Goal: Information Seeking & Learning: Learn about a topic

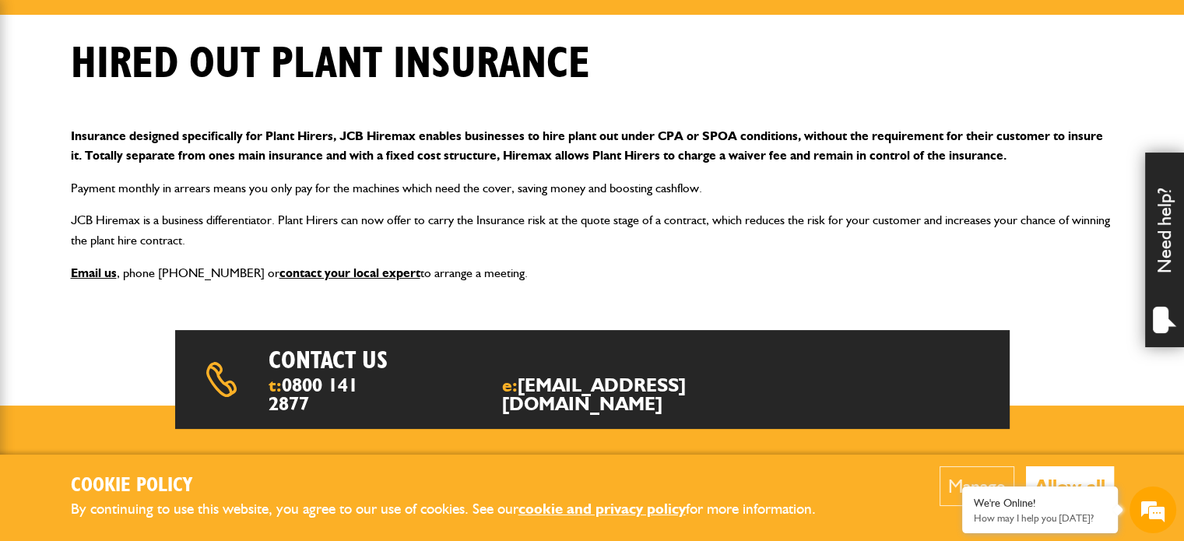
scroll to position [233, 0]
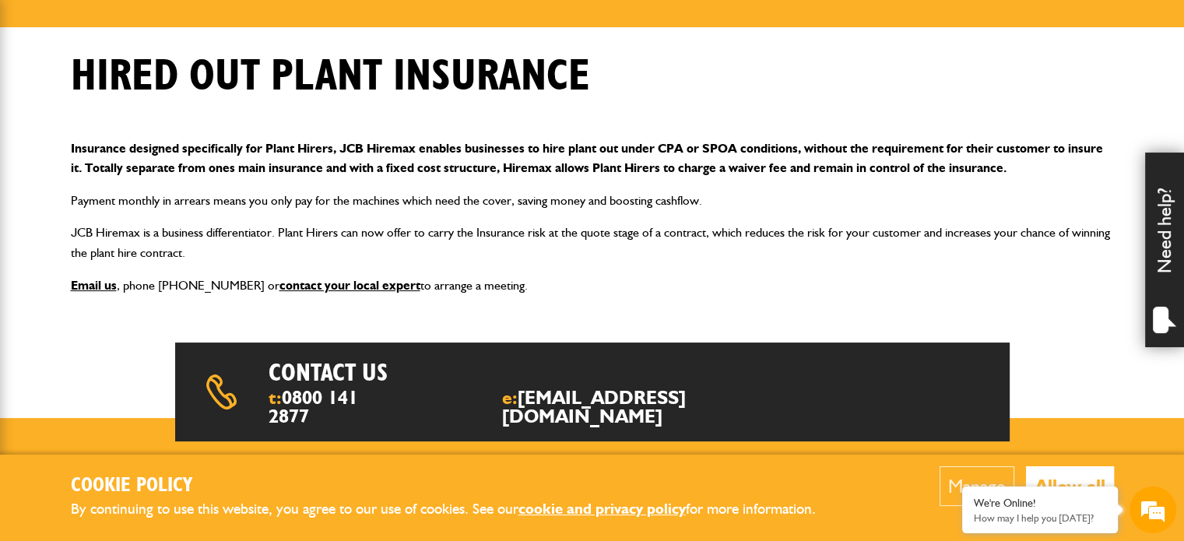
click at [321, 145] on p "Insurance designed specifically for Plant Hirers, JCB Hiremax enables businesse…" at bounding box center [592, 159] width 1043 height 40
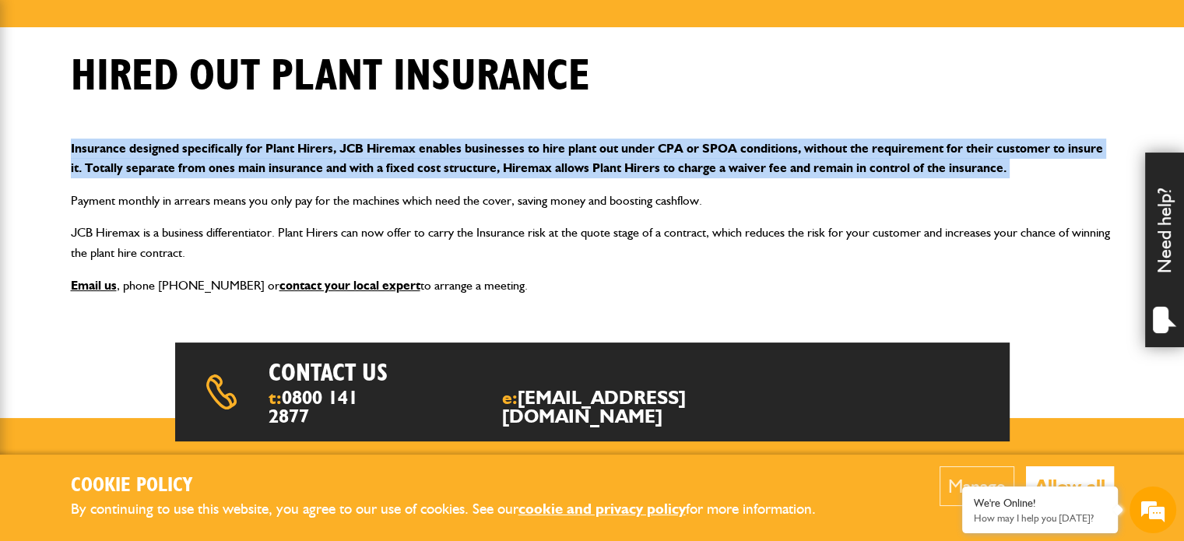
click at [321, 145] on p "Insurance designed specifically for Plant Hirers, JCB Hiremax enables businesse…" at bounding box center [592, 159] width 1043 height 40
click at [321, 164] on p "Insurance designed specifically for Plant Hirers, JCB Hiremax enables businesse…" at bounding box center [592, 159] width 1043 height 40
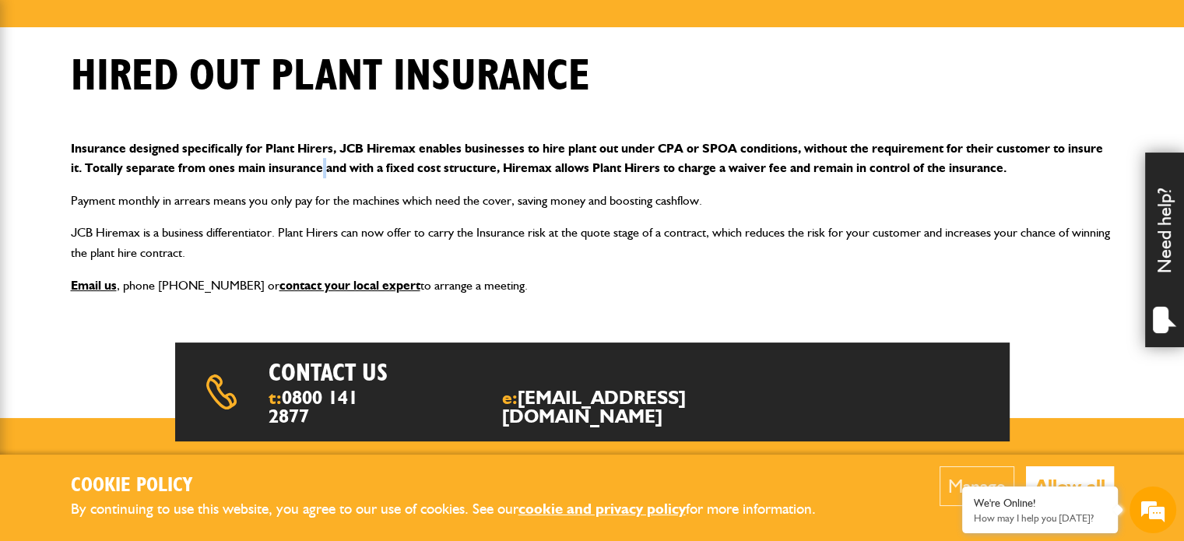
click at [321, 164] on p "Insurance designed specifically for Plant Hirers, JCB Hiremax enables businesse…" at bounding box center [592, 159] width 1043 height 40
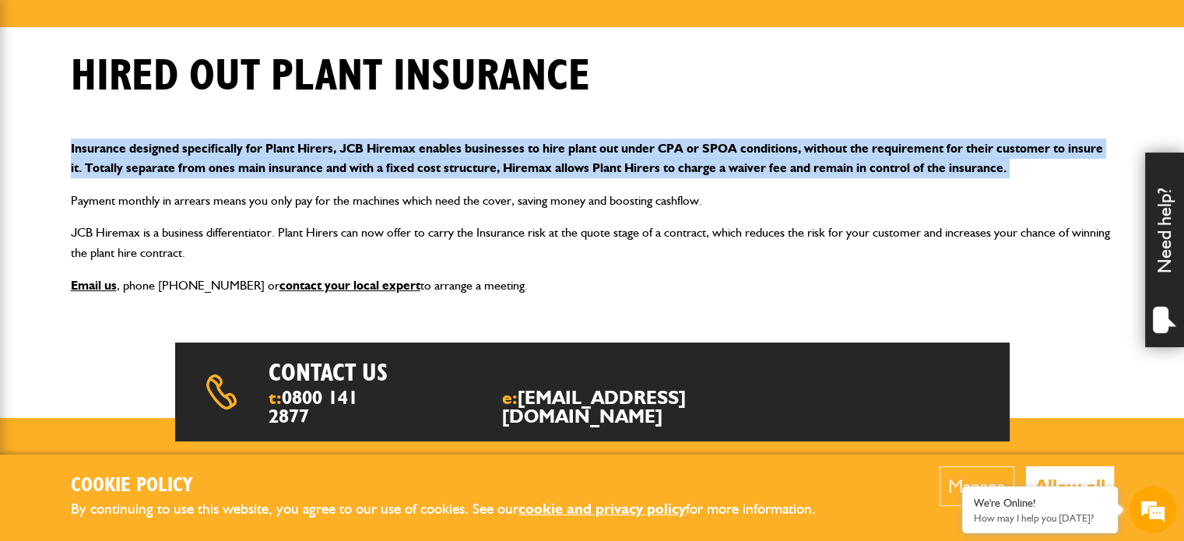
click at [321, 164] on p "Insurance designed specifically for Plant Hirers, JCB Hiremax enables businesse…" at bounding box center [592, 159] width 1043 height 40
click at [324, 150] on p "Insurance designed specifically for Plant Hirers, JCB Hiremax enables businesse…" at bounding box center [592, 159] width 1043 height 40
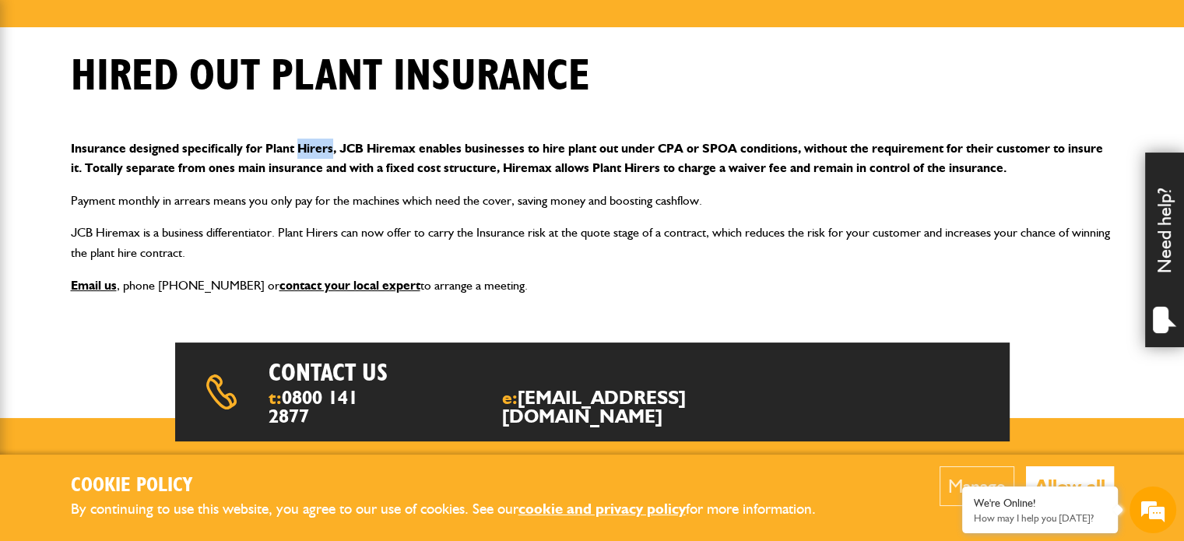
click at [324, 150] on p "Insurance designed specifically for Plant Hirers, JCB Hiremax enables businesse…" at bounding box center [592, 159] width 1043 height 40
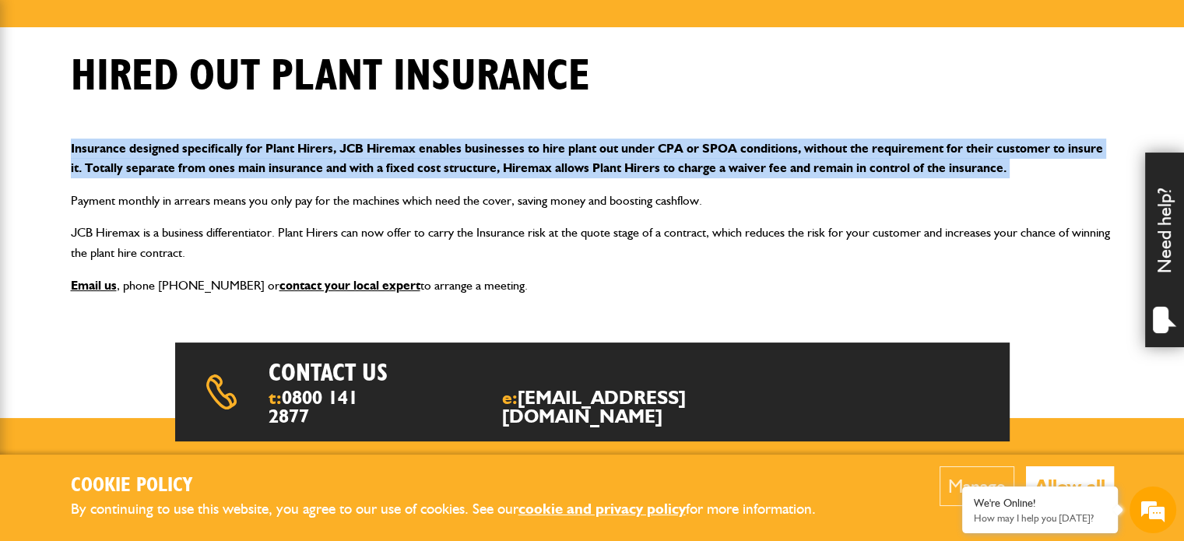
click at [324, 150] on p "Insurance designed specifically for Plant Hirers, JCB Hiremax enables businesse…" at bounding box center [592, 159] width 1043 height 40
click at [324, 170] on p "Insurance designed specifically for Plant Hirers, JCB Hiremax enables businesse…" at bounding box center [592, 159] width 1043 height 40
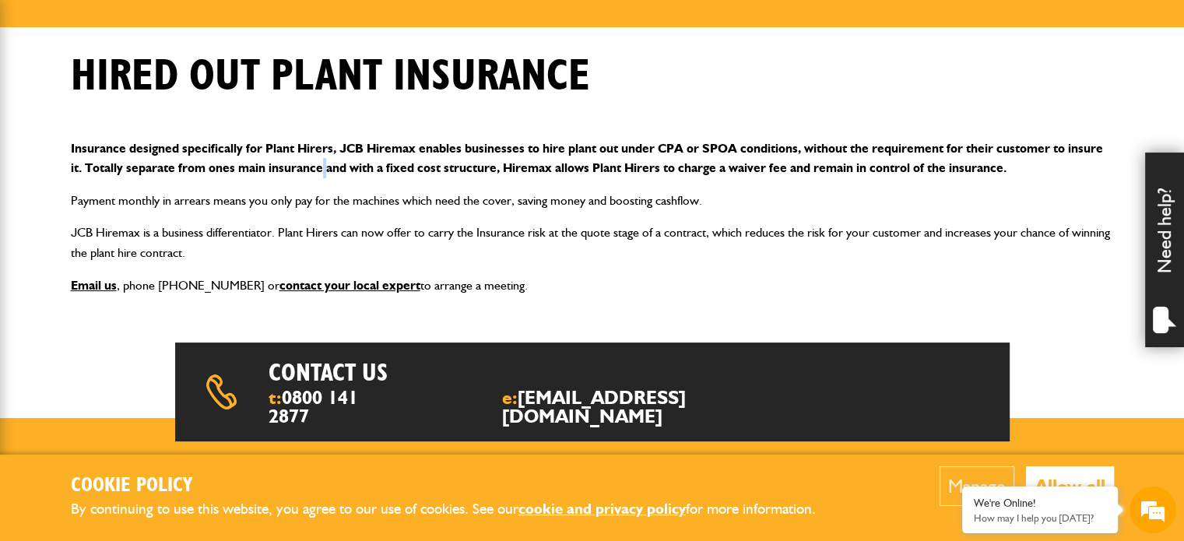
click at [324, 170] on p "Insurance designed specifically for Plant Hirers, JCB Hiremax enables businesse…" at bounding box center [592, 159] width 1043 height 40
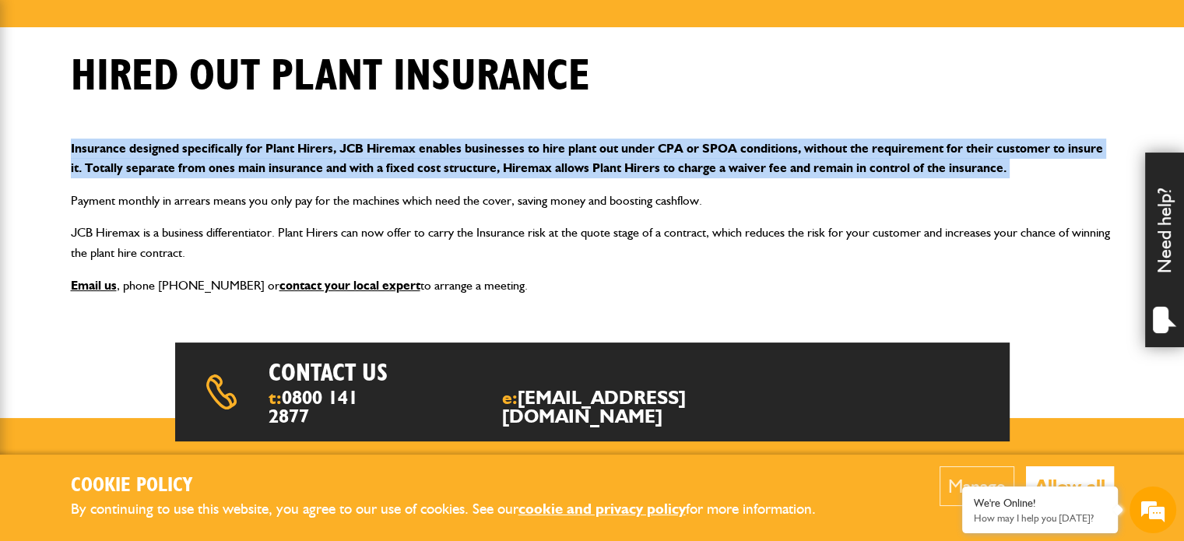
click at [324, 170] on p "Insurance designed specifically for Plant Hirers, JCB Hiremax enables businesse…" at bounding box center [592, 159] width 1043 height 40
click at [330, 149] on p "Insurance designed specifically for Plant Hirers, JCB Hiremax enables businesse…" at bounding box center [592, 159] width 1043 height 40
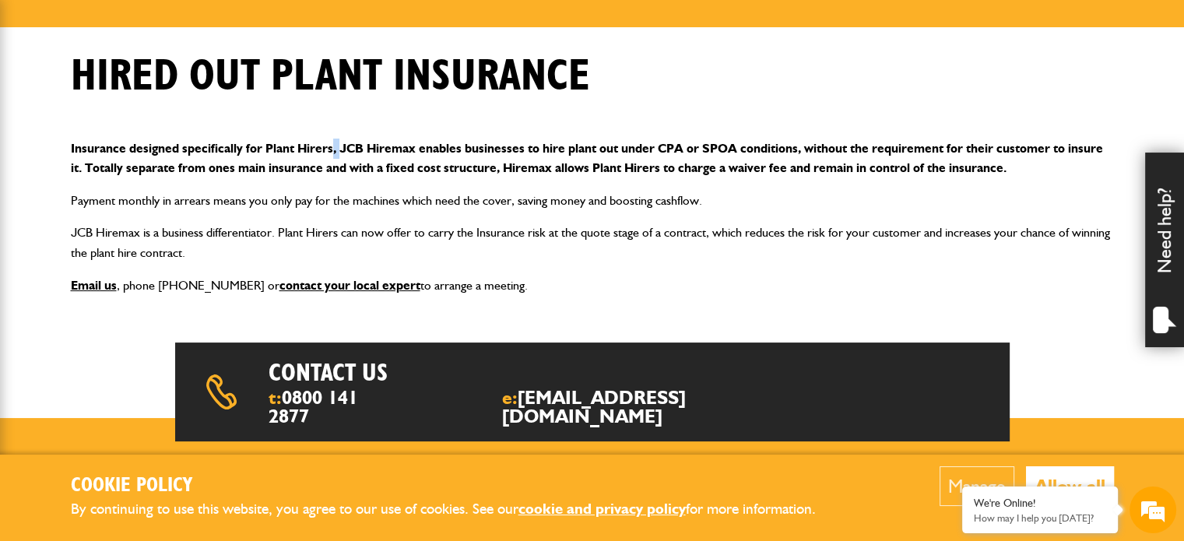
click at [330, 149] on p "Insurance designed specifically for Plant Hirers, JCB Hiremax enables businesse…" at bounding box center [592, 159] width 1043 height 40
click at [330, 167] on p "Insurance designed specifically for Plant Hirers, JCB Hiremax enables businesse…" at bounding box center [592, 159] width 1043 height 40
click at [333, 149] on p "Insurance designed specifically for Plant Hirers, JCB Hiremax enables businesse…" at bounding box center [592, 159] width 1043 height 40
drag, startPoint x: 336, startPoint y: 148, endPoint x: 347, endPoint y: 146, distance: 11.0
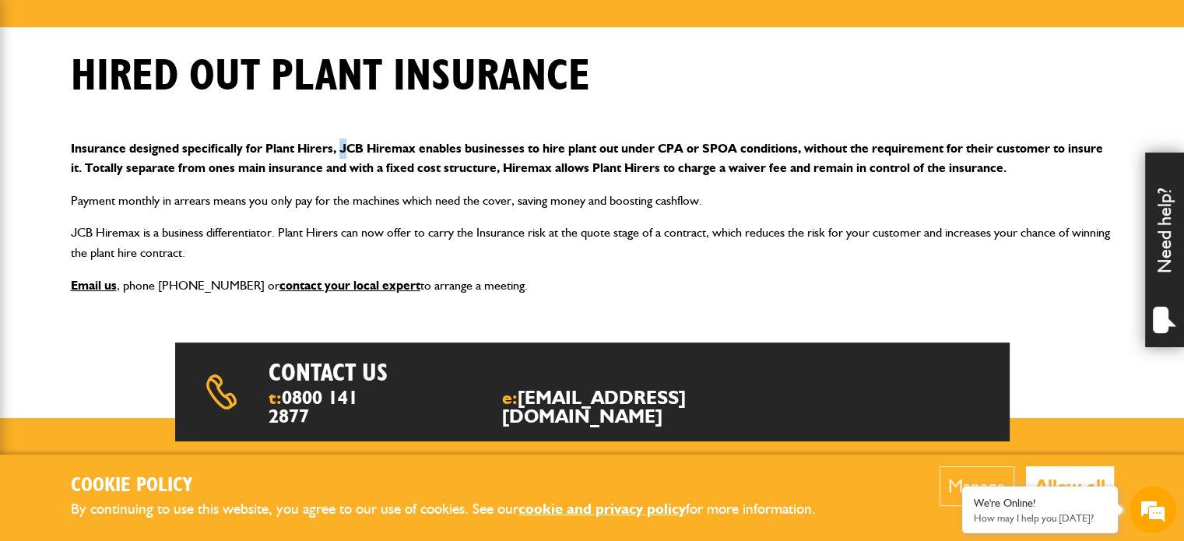
click at [346, 147] on p "Insurance designed specifically for Plant Hirers, JCB Hiremax enables businesse…" at bounding box center [592, 159] width 1043 height 40
click at [347, 147] on p "Insurance designed specifically for Plant Hirers, JCB Hiremax enables businesse…" at bounding box center [592, 159] width 1043 height 40
click at [352, 149] on p "Insurance designed specifically for Plant Hirers, JCB Hiremax enables businesse…" at bounding box center [592, 159] width 1043 height 40
click at [353, 149] on p "Insurance designed specifically for Plant Hirers, JCB Hiremax enables businesse…" at bounding box center [592, 159] width 1043 height 40
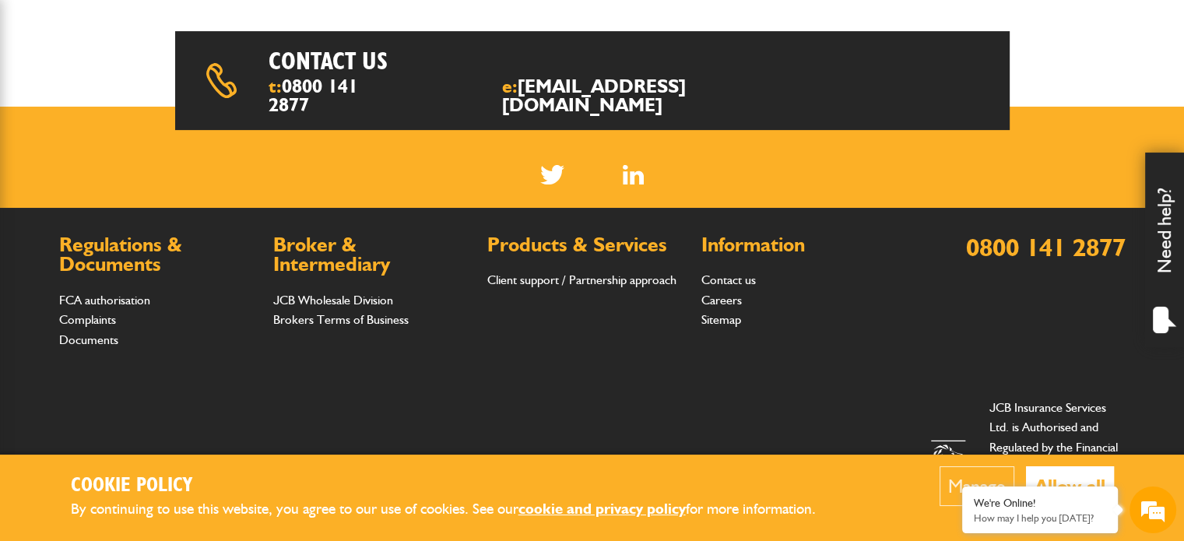
scroll to position [233, 0]
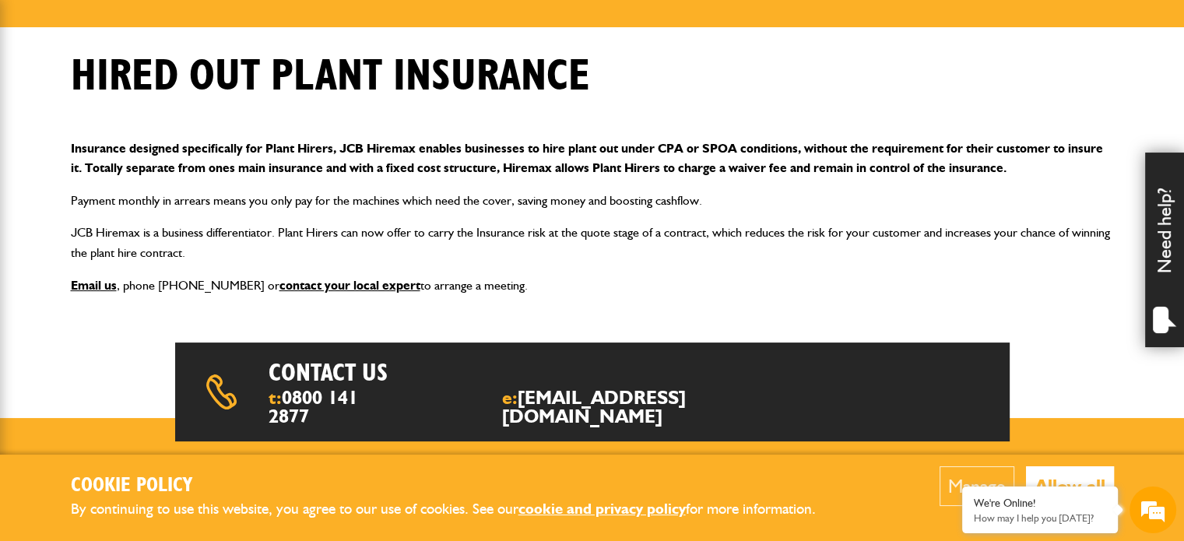
click at [251, 121] on div "Hired out plant insurance" at bounding box center [592, 88] width 1066 height 75
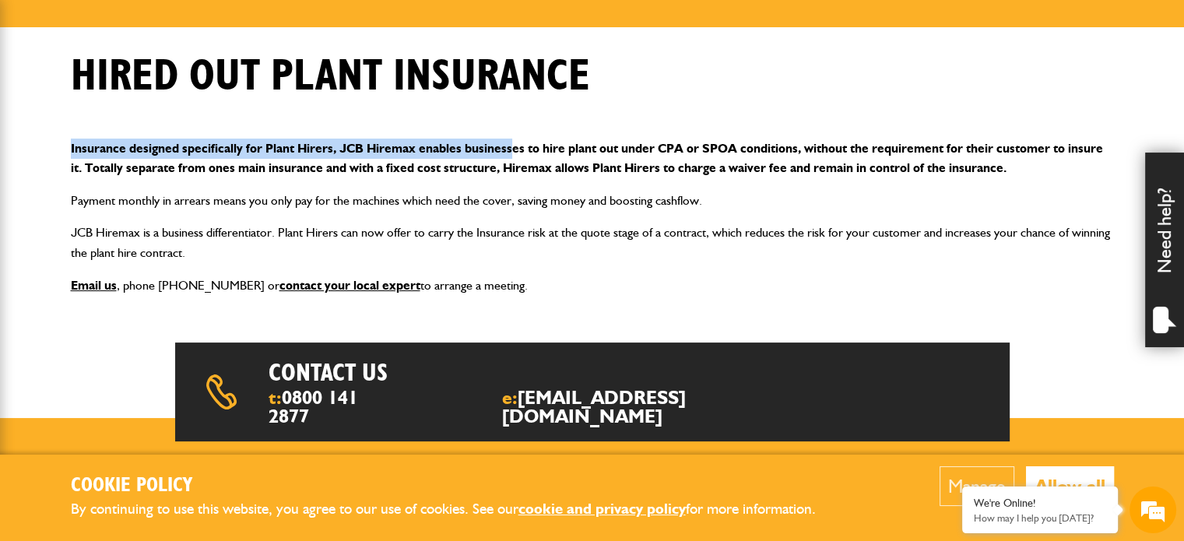
drag, startPoint x: 64, startPoint y: 147, endPoint x: 507, endPoint y: 132, distance: 443.1
click at [507, 132] on div "Insurance designed specifically for Plant Hirers, JCB Hiremax enables businesse…" at bounding box center [592, 217] width 1066 height 182
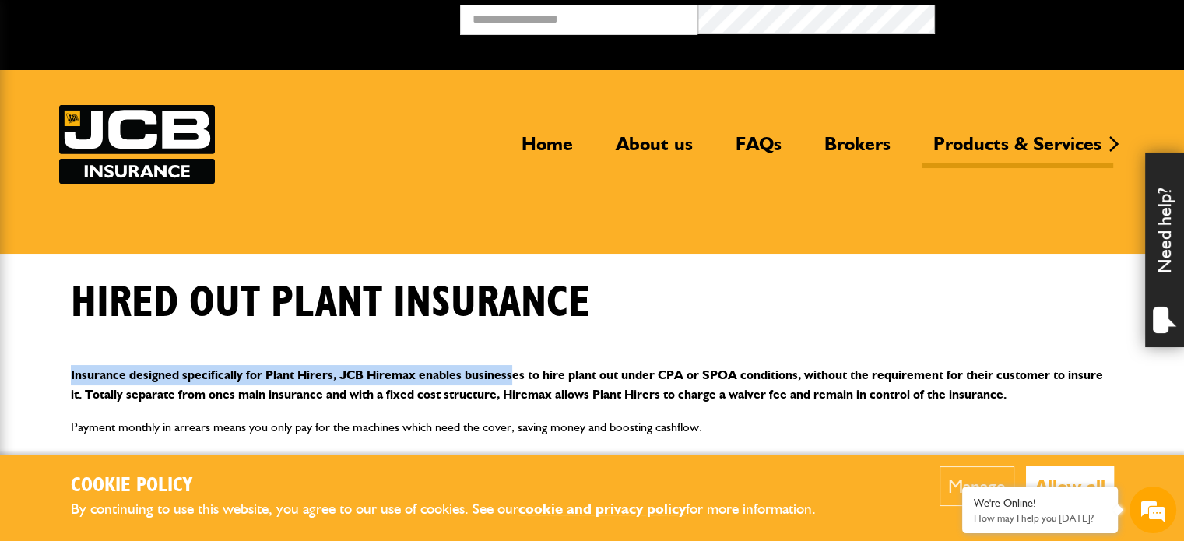
scroll to position [0, 0]
